Goal: Use online tool/utility: Use online tool/utility

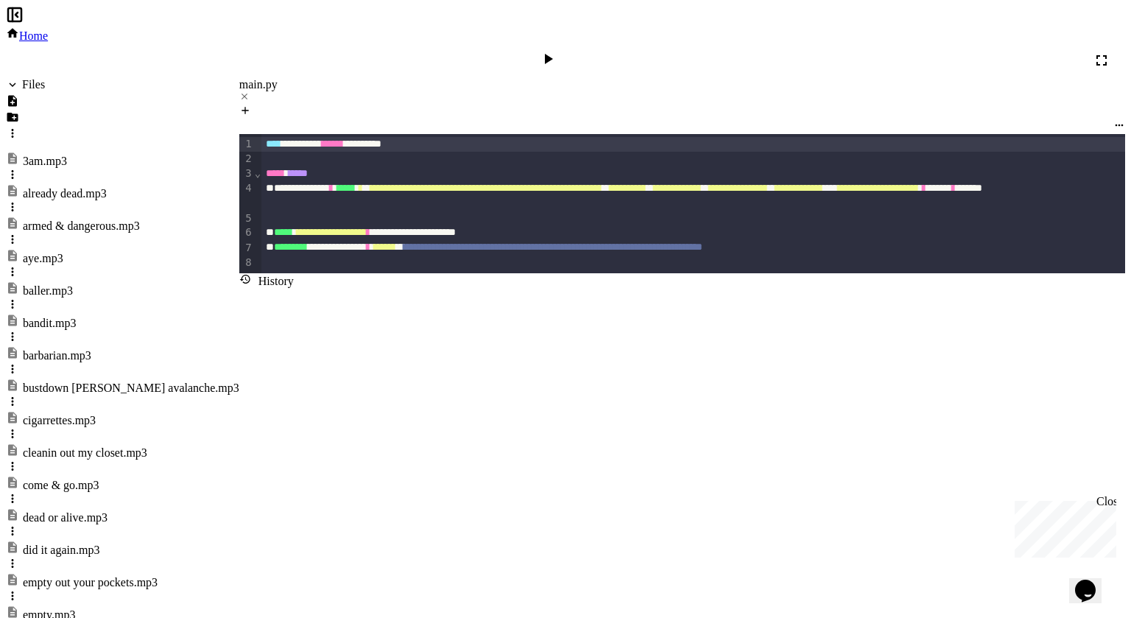
click at [560, 50] on div at bounding box center [549, 60] width 21 height 21
click at [571, 50] on div "Stop" at bounding box center [549, 60] width 43 height 21
click at [24, 78] on div "Files" at bounding box center [33, 84] width 23 height 13
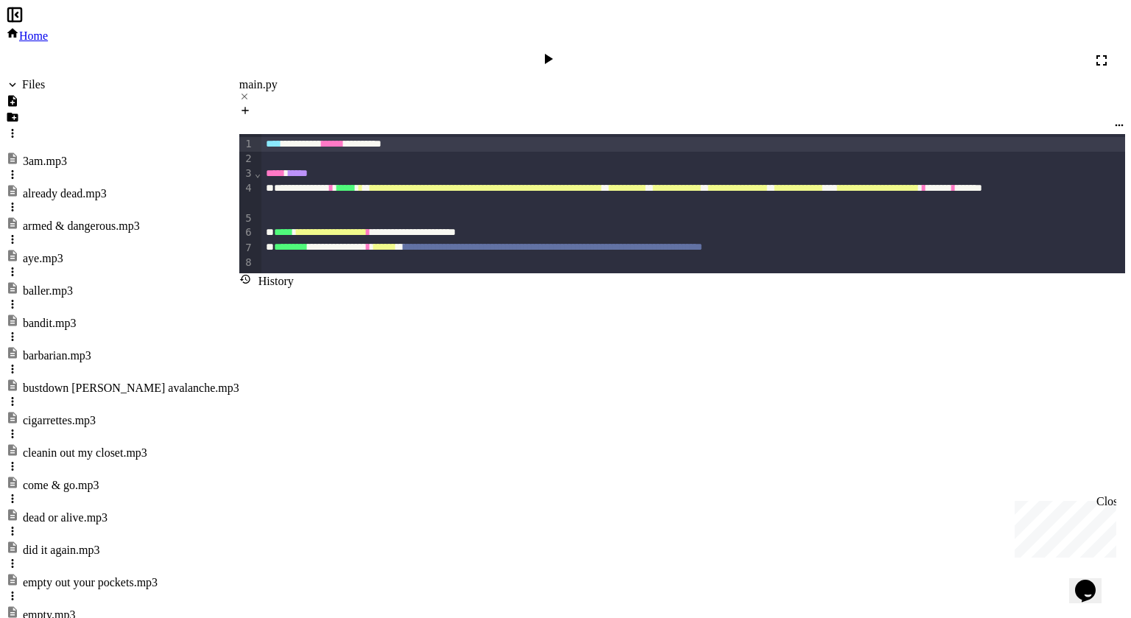
click at [553, 54] on icon at bounding box center [549, 59] width 8 height 10
click at [45, 78] on div "Files" at bounding box center [25, 84] width 39 height 13
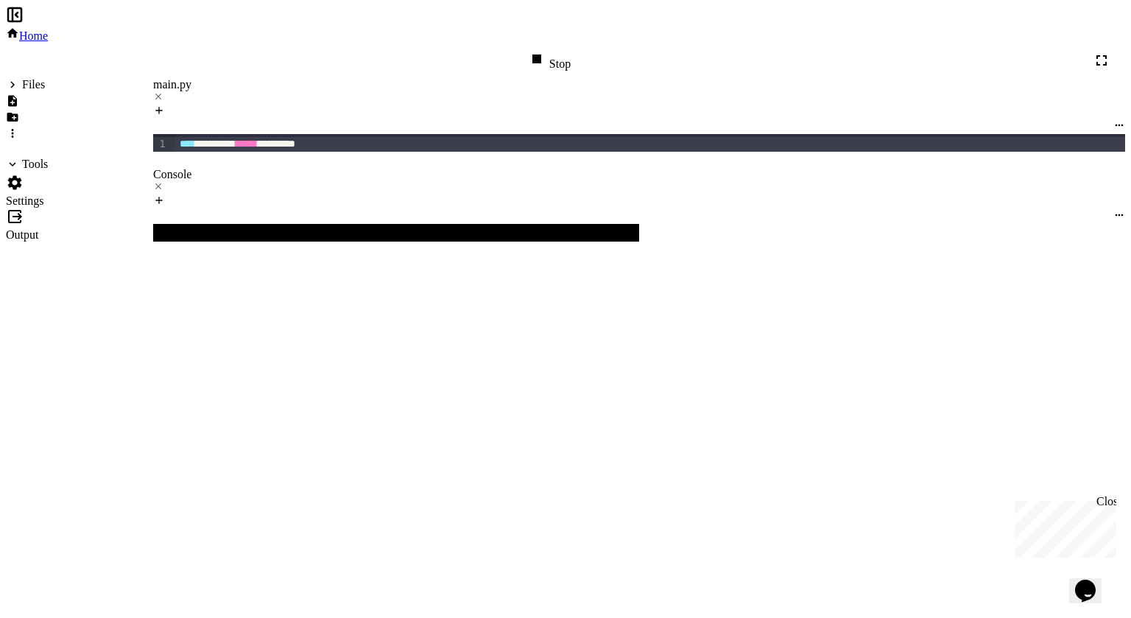
click at [330, 490] on div at bounding box center [391, 496] width 477 height 13
click at [546, 50] on icon at bounding box center [537, 59] width 18 height 18
click at [220, 194] on div at bounding box center [639, 187] width 972 height 13
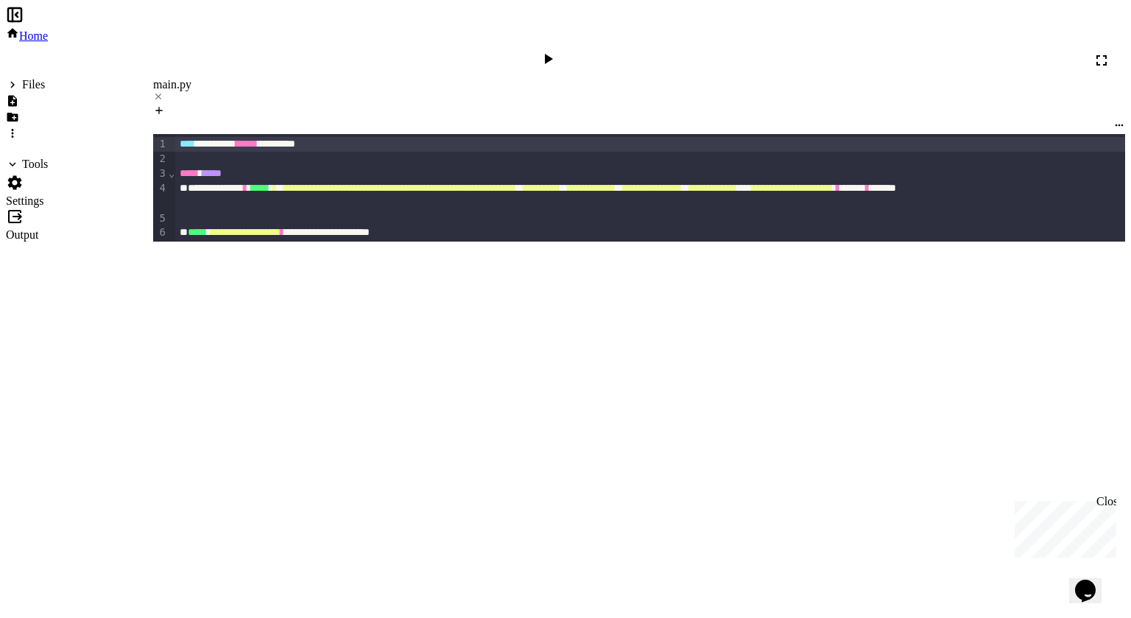
click at [557, 50] on icon at bounding box center [548, 59] width 18 height 18
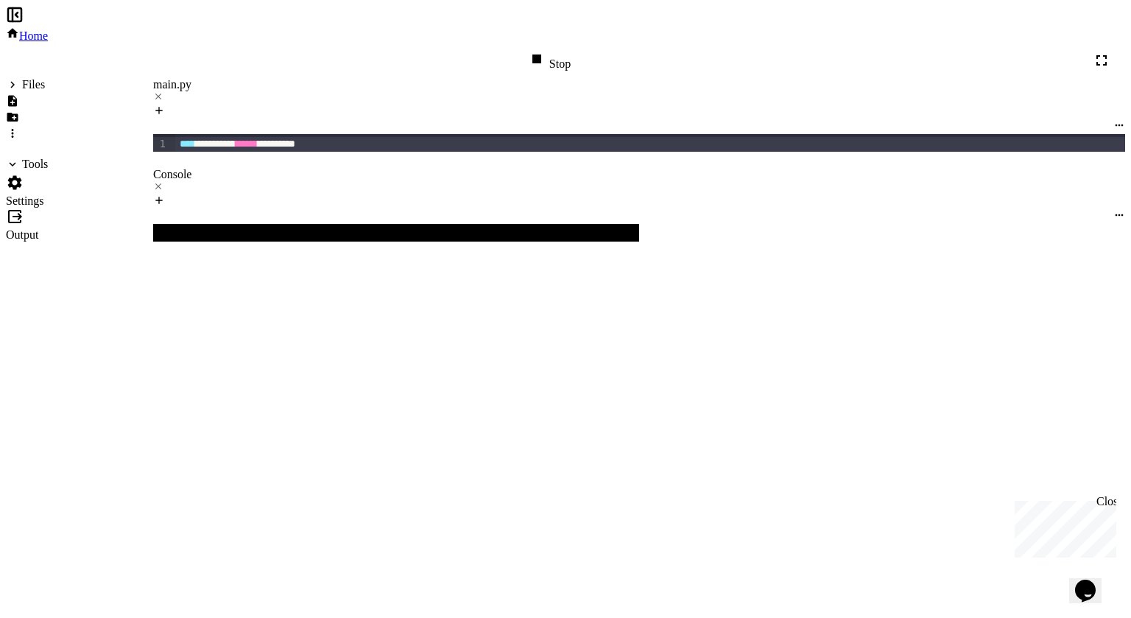
click at [450, 530] on div at bounding box center [391, 536] width 477 height 13
click at [45, 78] on div "Files" at bounding box center [33, 84] width 23 height 13
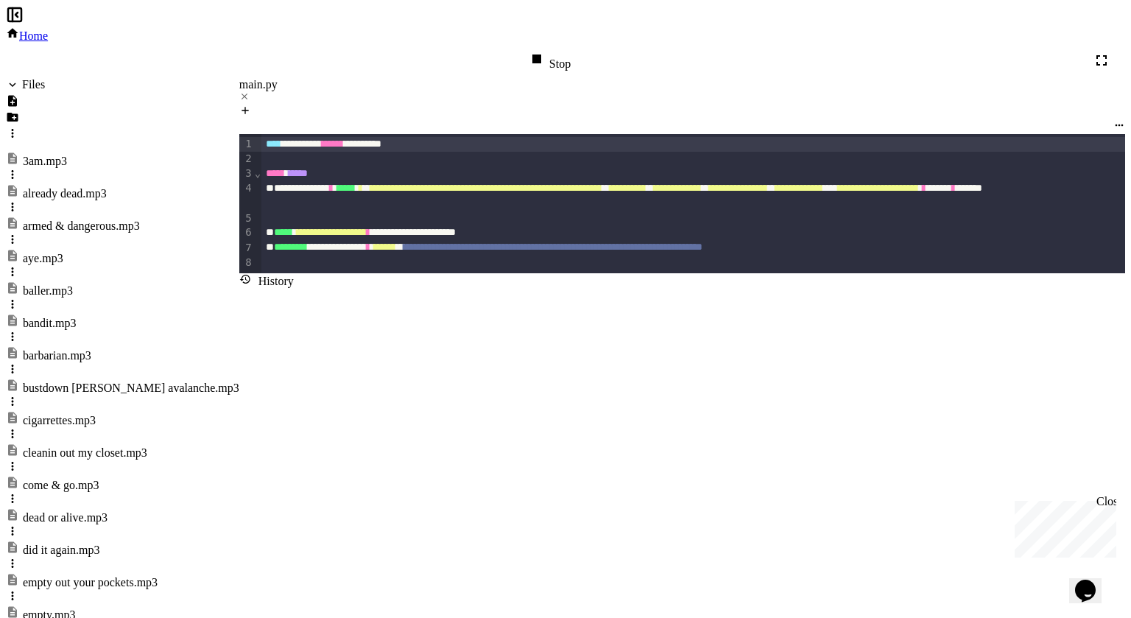
click at [38, 78] on div "Files" at bounding box center [33, 84] width 23 height 13
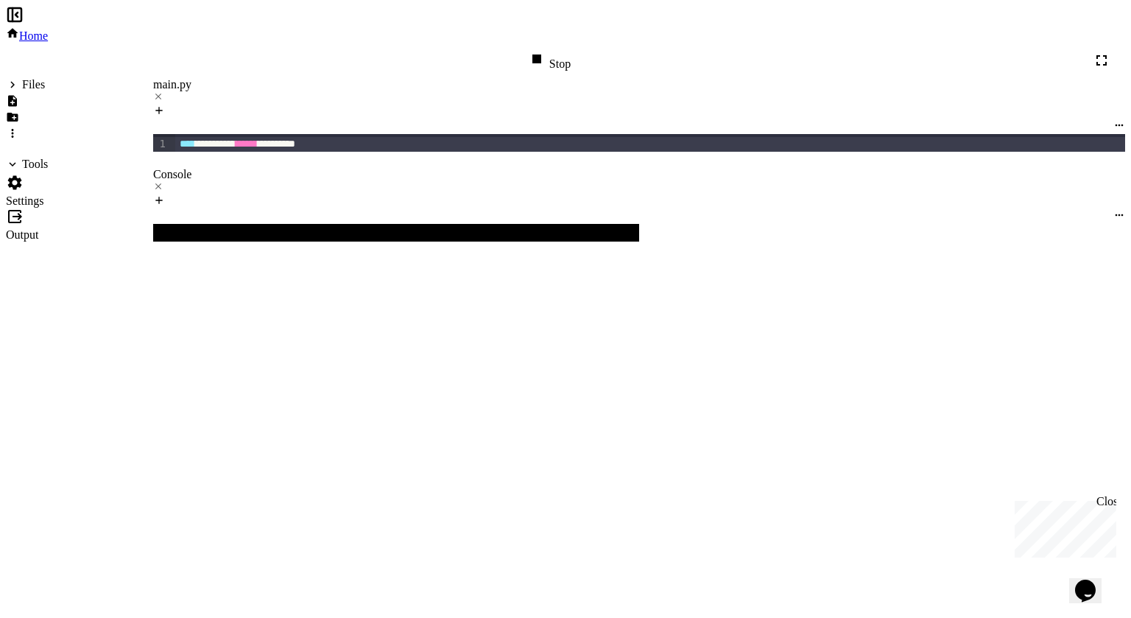
click at [571, 50] on div "Stop" at bounding box center [549, 60] width 43 height 21
